Goal: Information Seeking & Learning: Learn about a topic

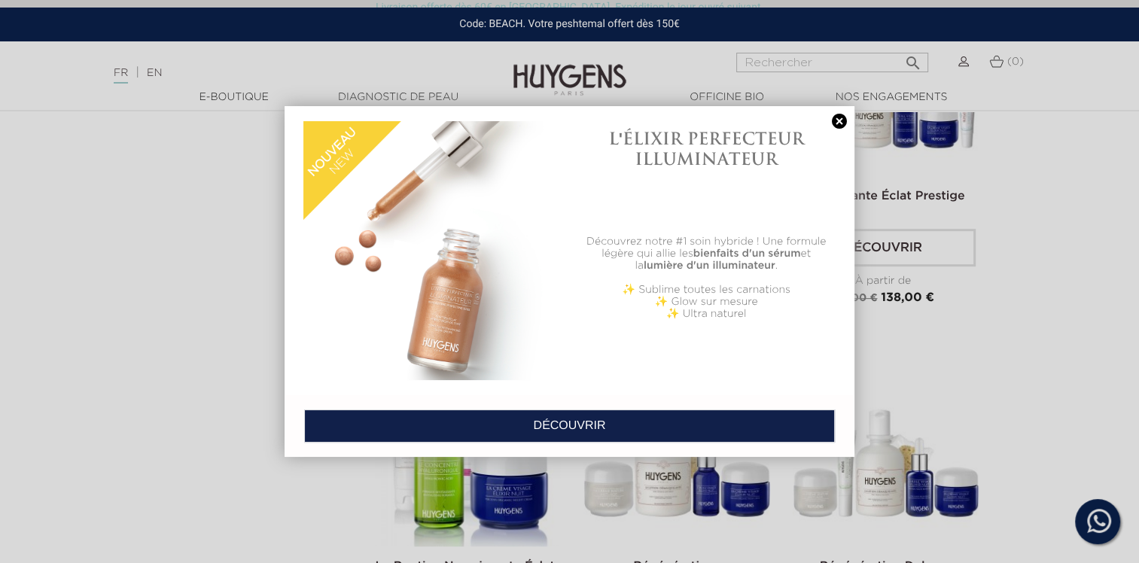
scroll to position [592, 0]
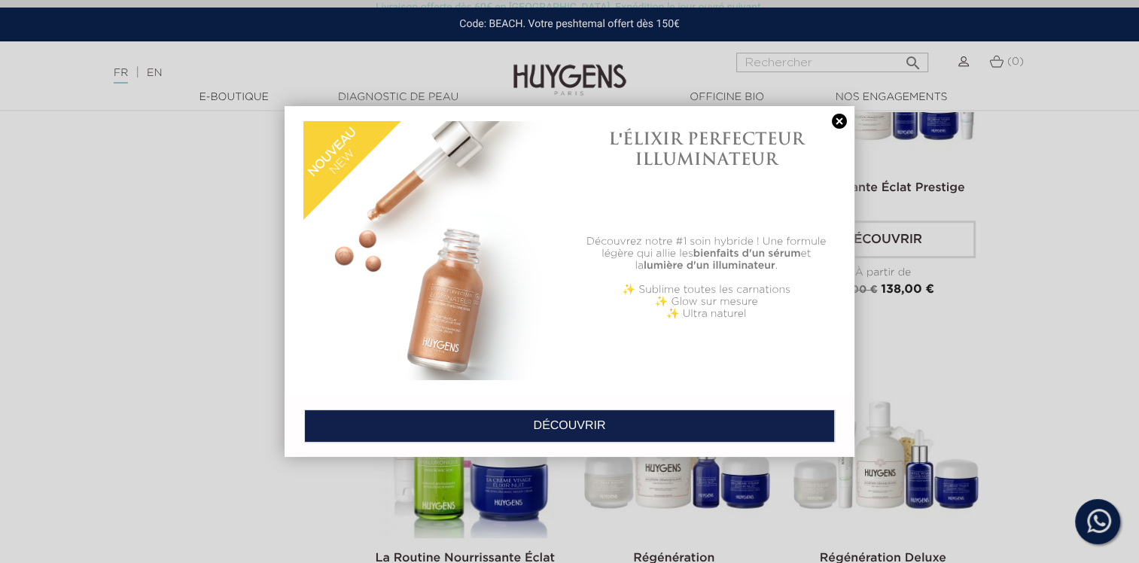
click at [840, 125] on link at bounding box center [839, 122] width 21 height 16
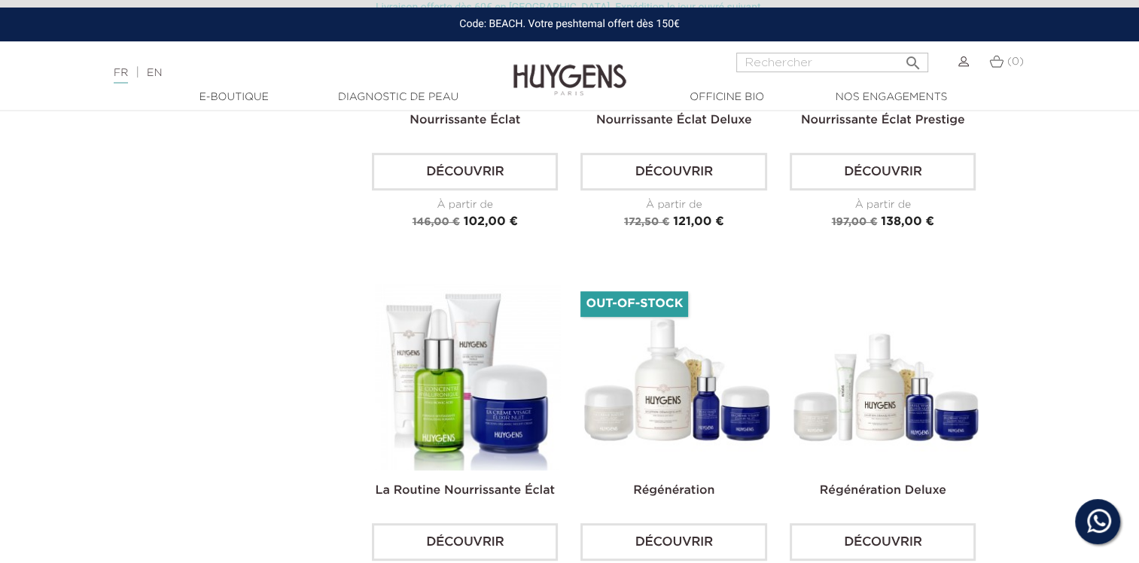
scroll to position [727, 0]
